Goal: Task Accomplishment & Management: Use online tool/utility

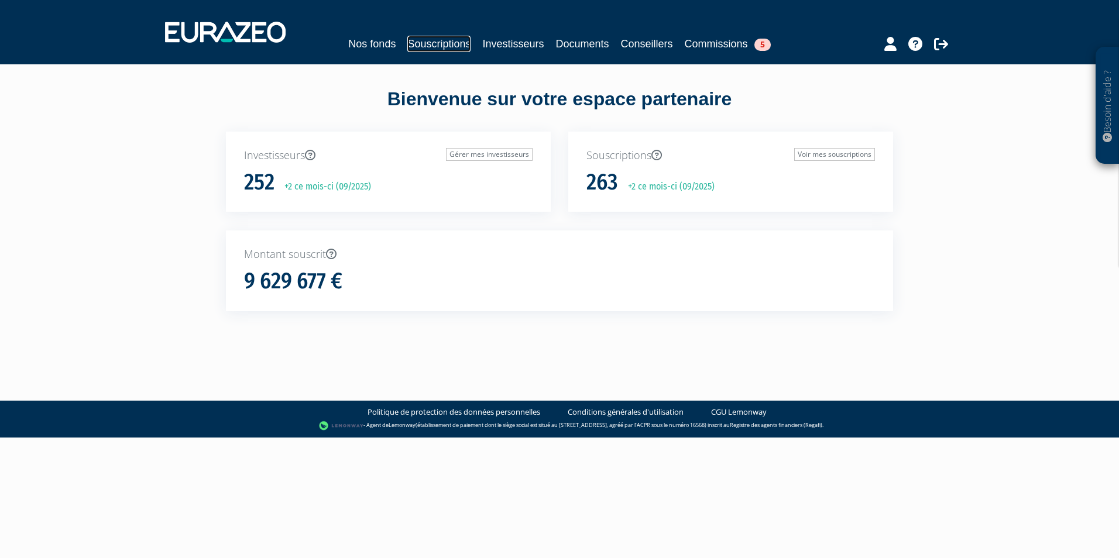
click at [453, 39] on link "Souscriptions" at bounding box center [438, 44] width 63 height 16
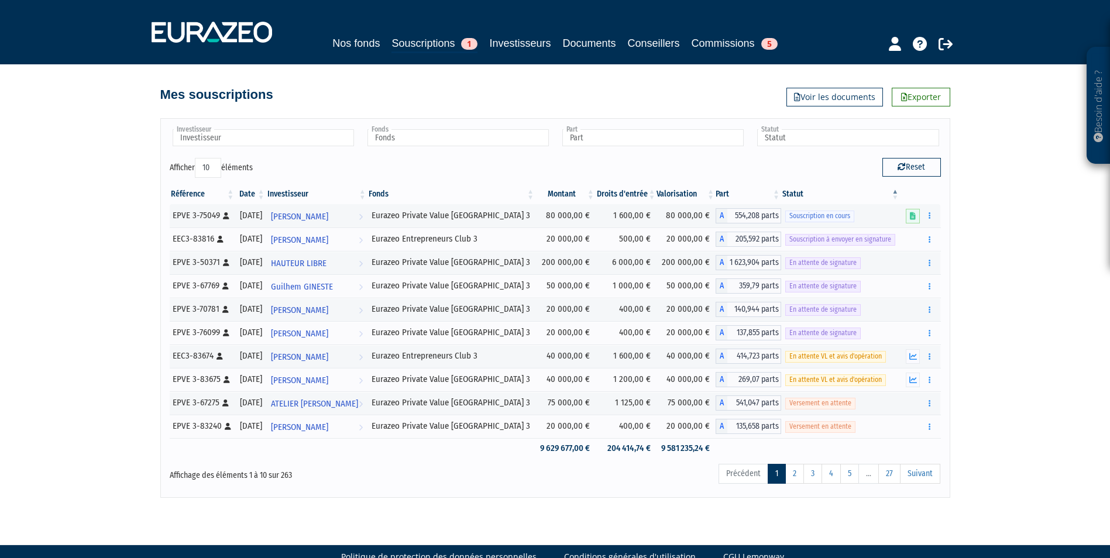
click at [255, 192] on th "Date" at bounding box center [250, 194] width 30 height 20
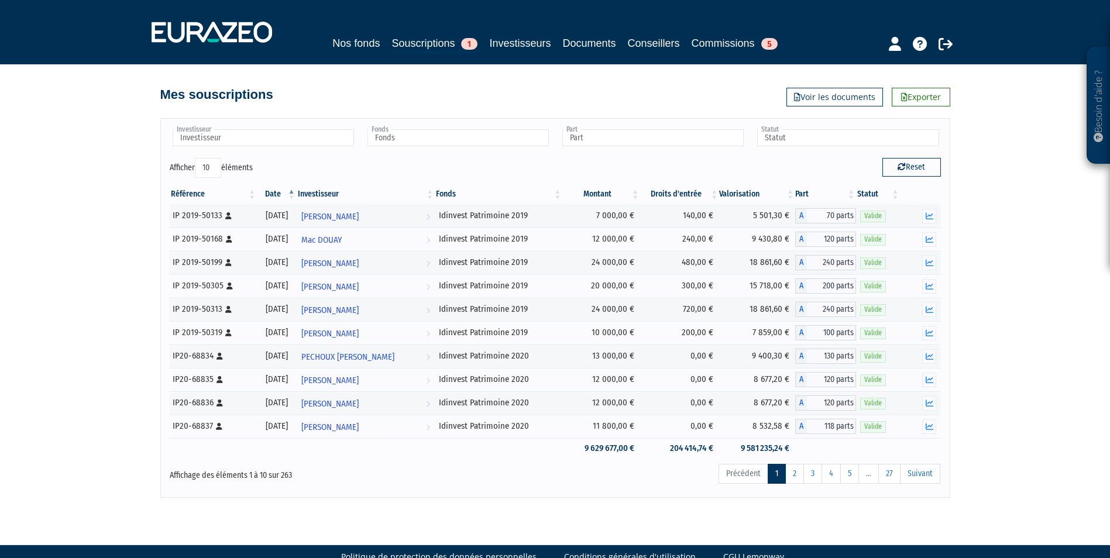
click at [282, 196] on th "Date" at bounding box center [277, 194] width 40 height 20
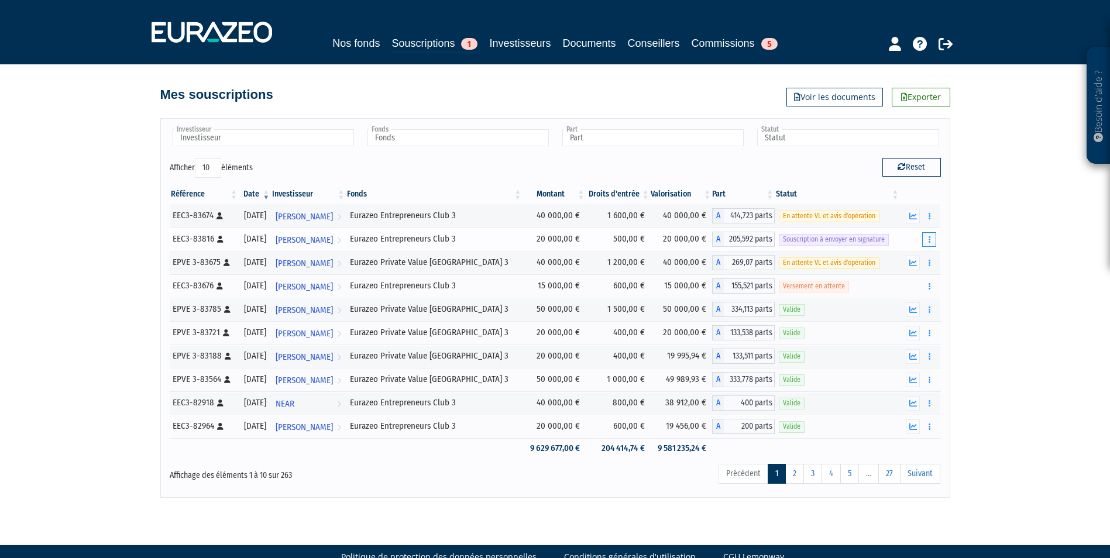
click at [929, 239] on icon "button" at bounding box center [930, 240] width 2 height 8
click at [909, 263] on link "Envoyer à signer" at bounding box center [899, 260] width 67 height 19
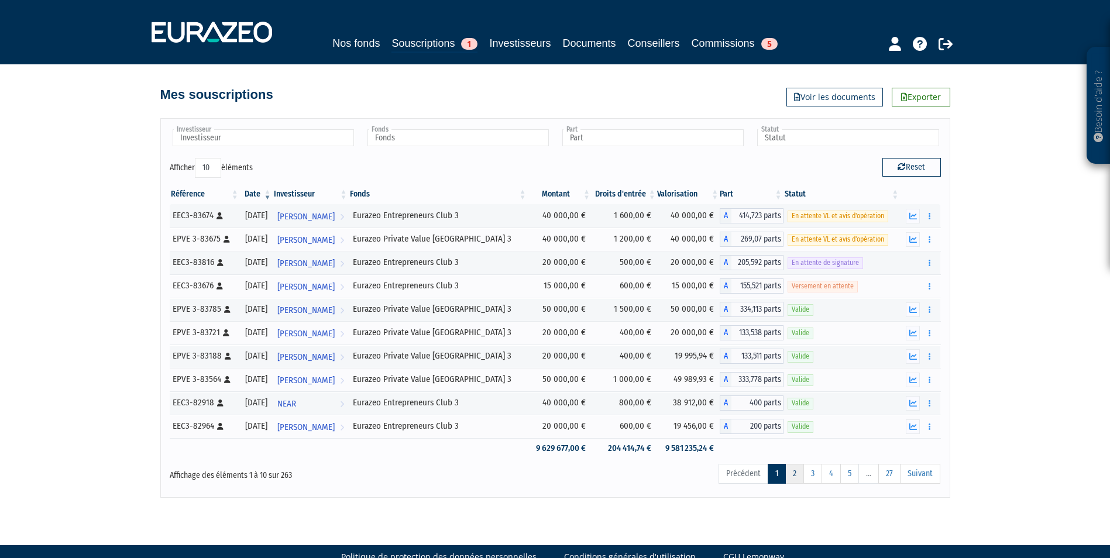
click at [793, 475] on link "2" at bounding box center [794, 474] width 19 height 20
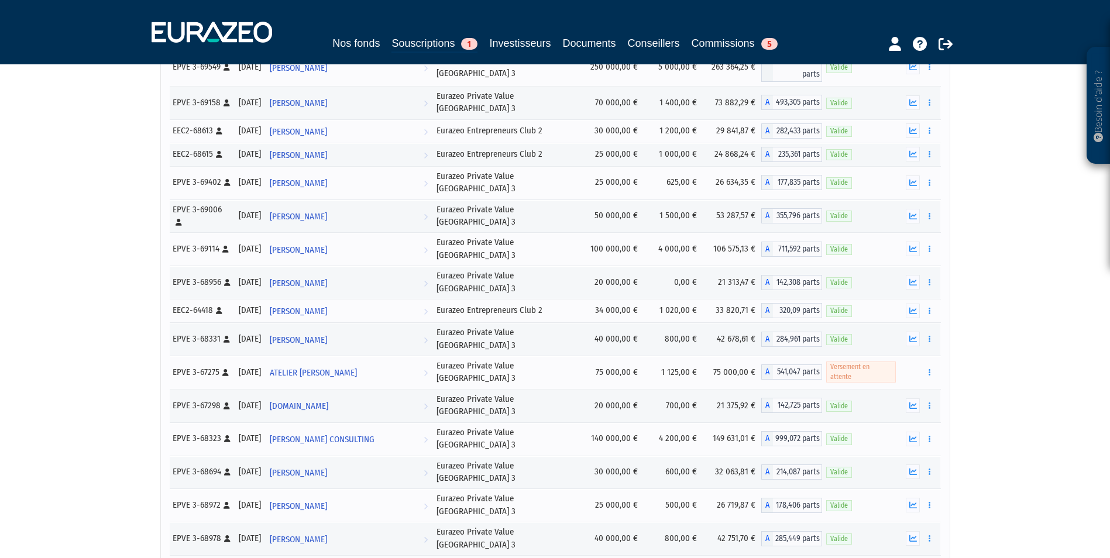
scroll to position [2824, 0]
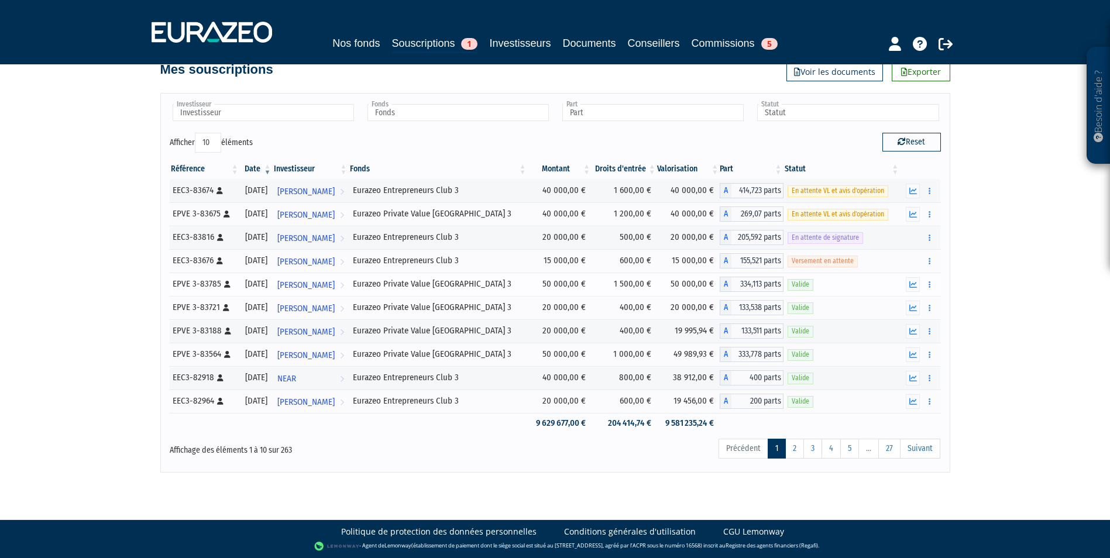
scroll to position [4, 0]
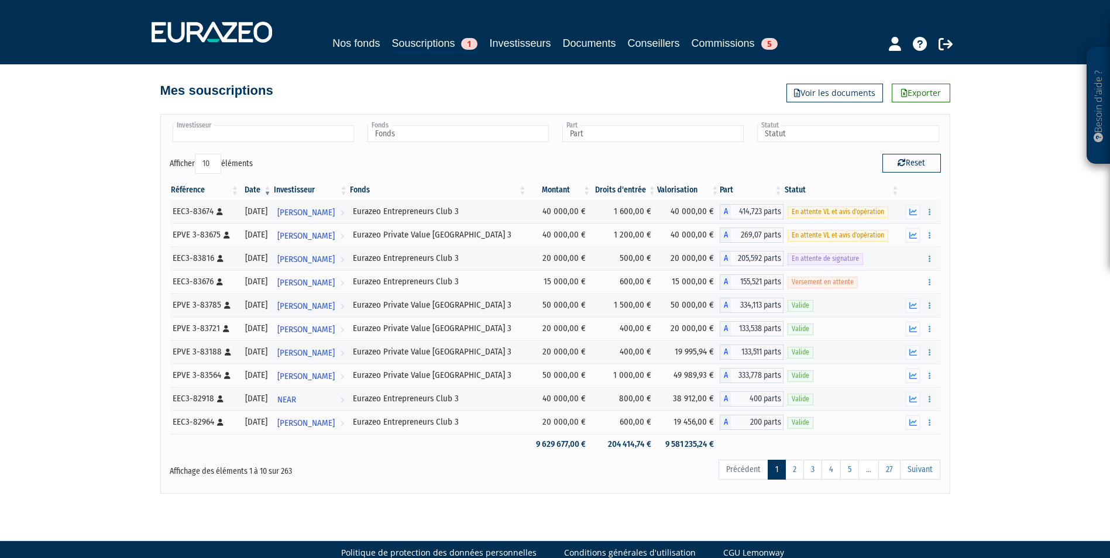
click at [328, 139] on input "text" at bounding box center [263, 133] width 181 height 17
type input "grun"
click at [231, 149] on li "DEBORAH GRUN WALD" at bounding box center [262, 152] width 185 height 15
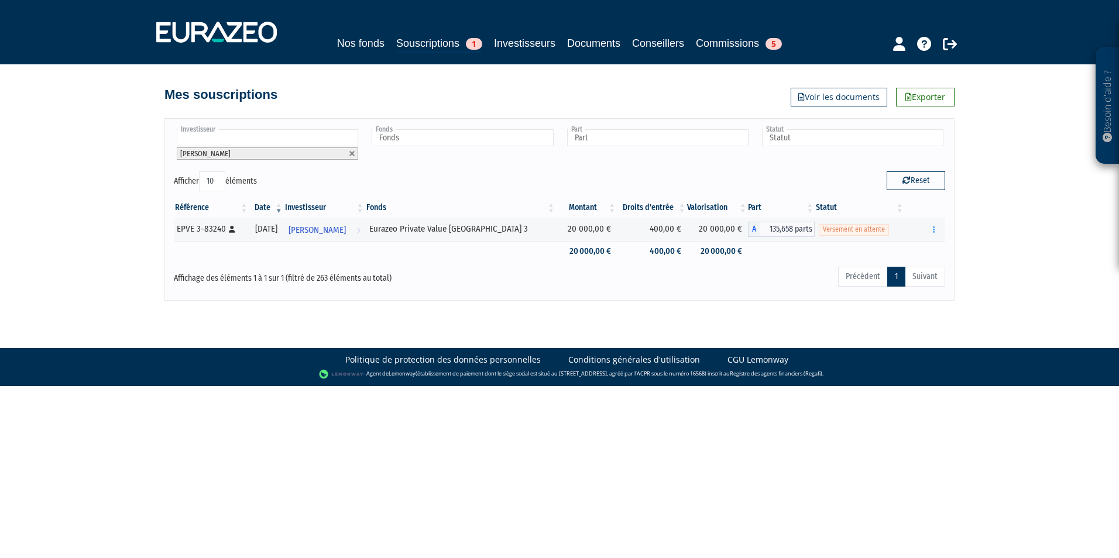
click at [250, 132] on input "text" at bounding box center [267, 137] width 181 height 17
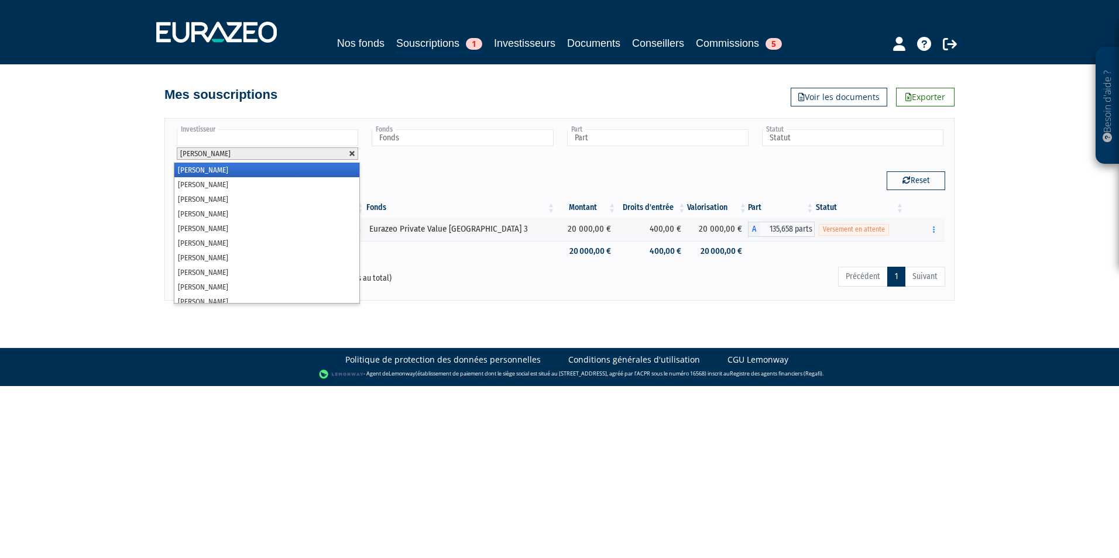
click at [350, 154] on link at bounding box center [352, 153] width 7 height 7
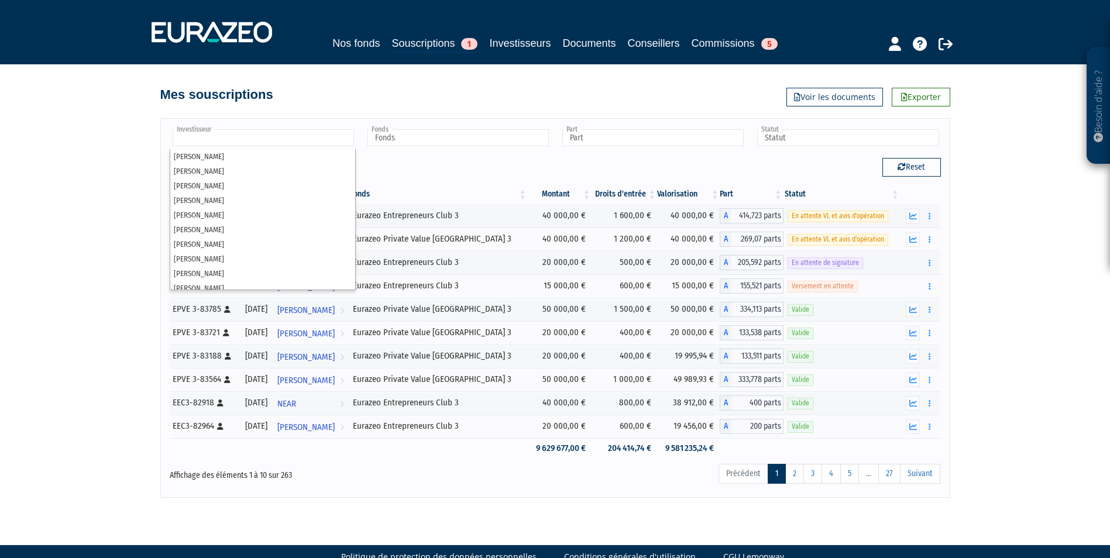
type input "Investisseur"
click at [1028, 239] on div "Besoin d'aide ? × J'ai besoin d'aide Si vous avez une question à propos du fonc…" at bounding box center [555, 249] width 1110 height 498
